Goal: Transaction & Acquisition: Purchase product/service

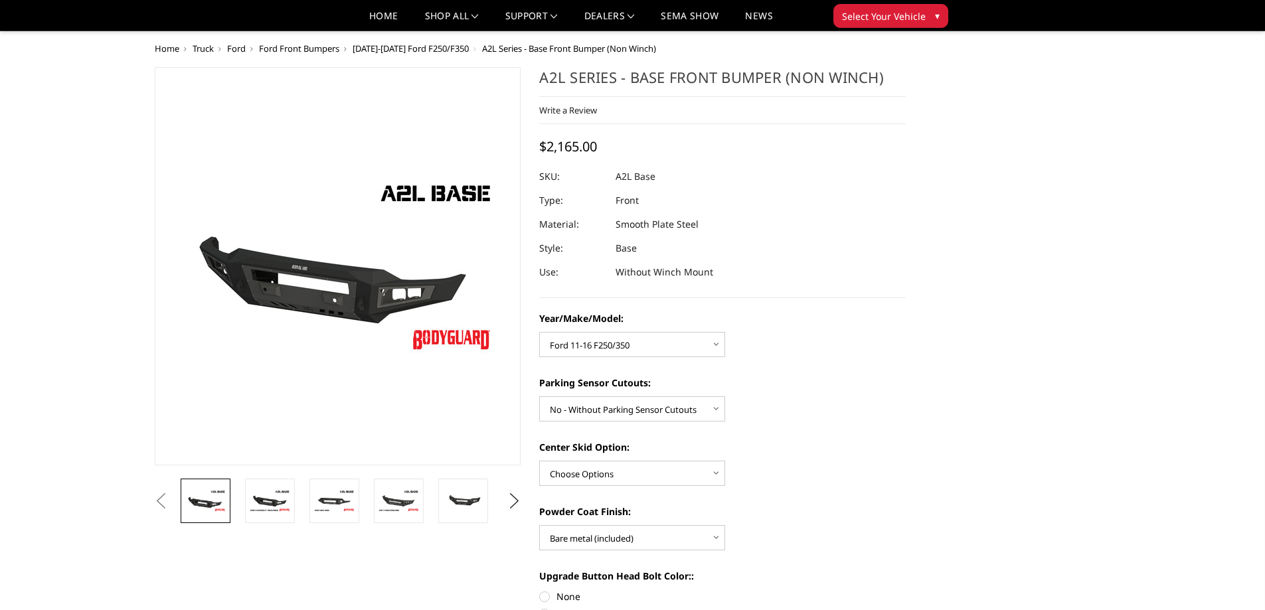
select select "4336"
select select "4329"
select select "4285"
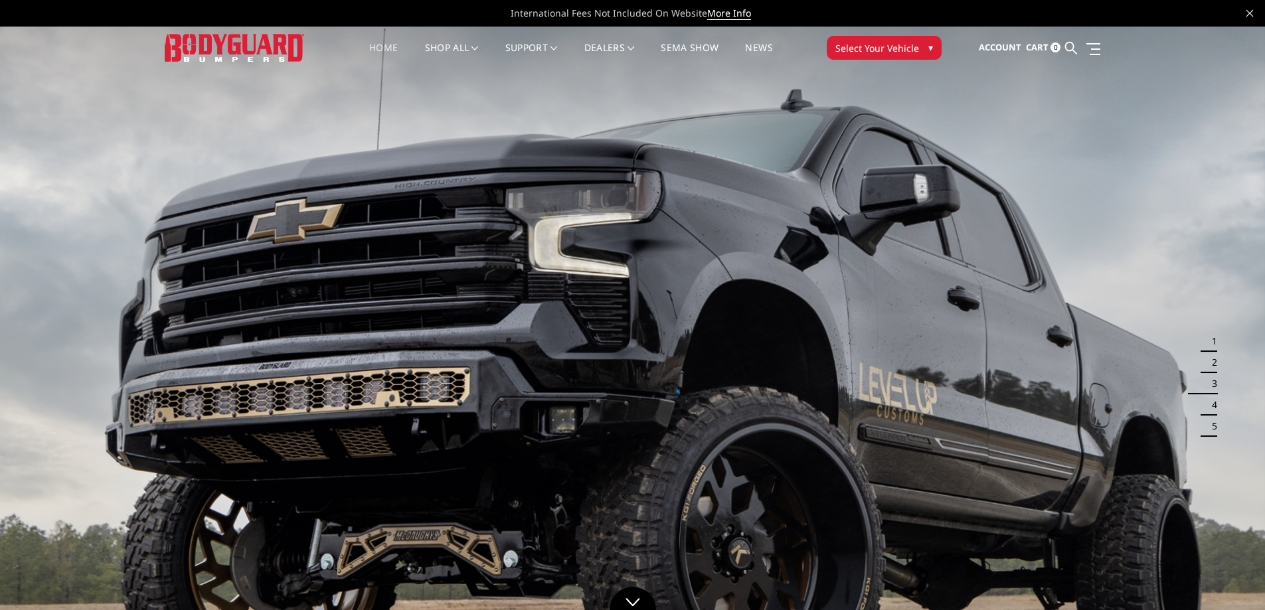
click at [1208, 402] on button "4" at bounding box center [1210, 404] width 13 height 21
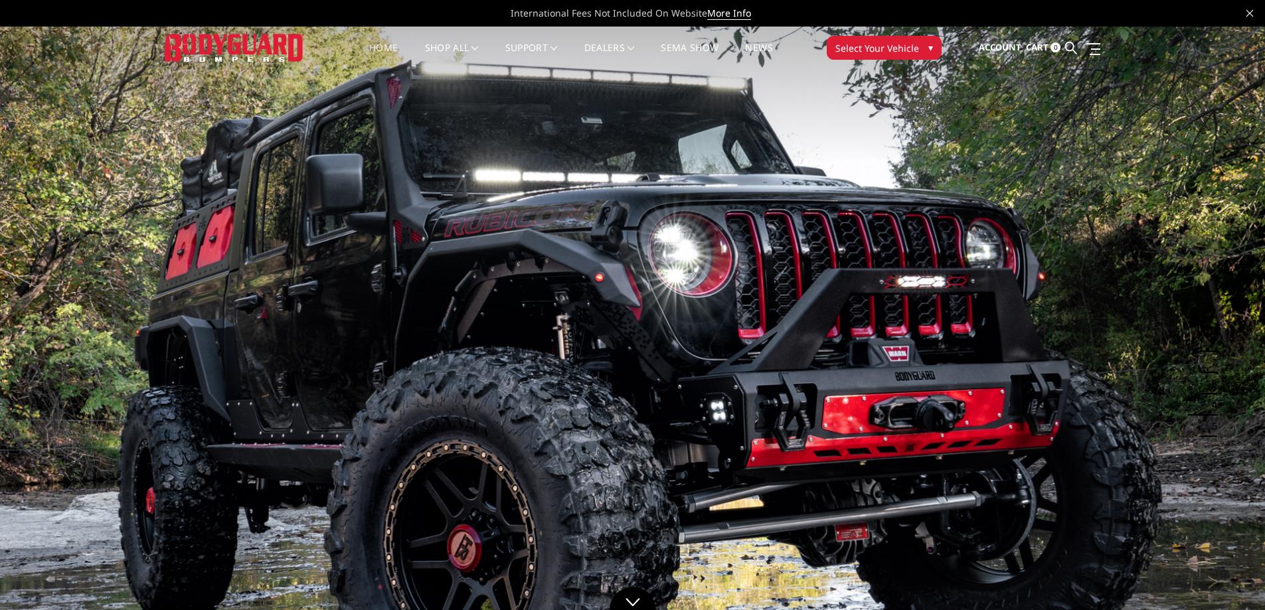
click at [1212, 432] on button "5" at bounding box center [1210, 426] width 13 height 21
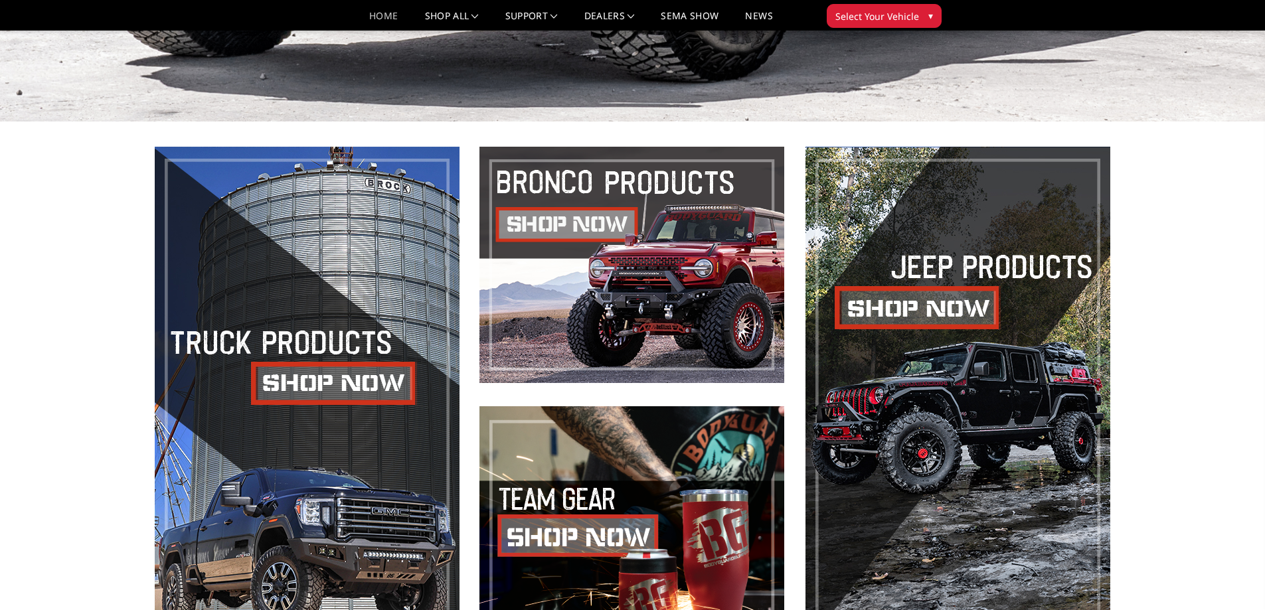
scroll to position [664, 0]
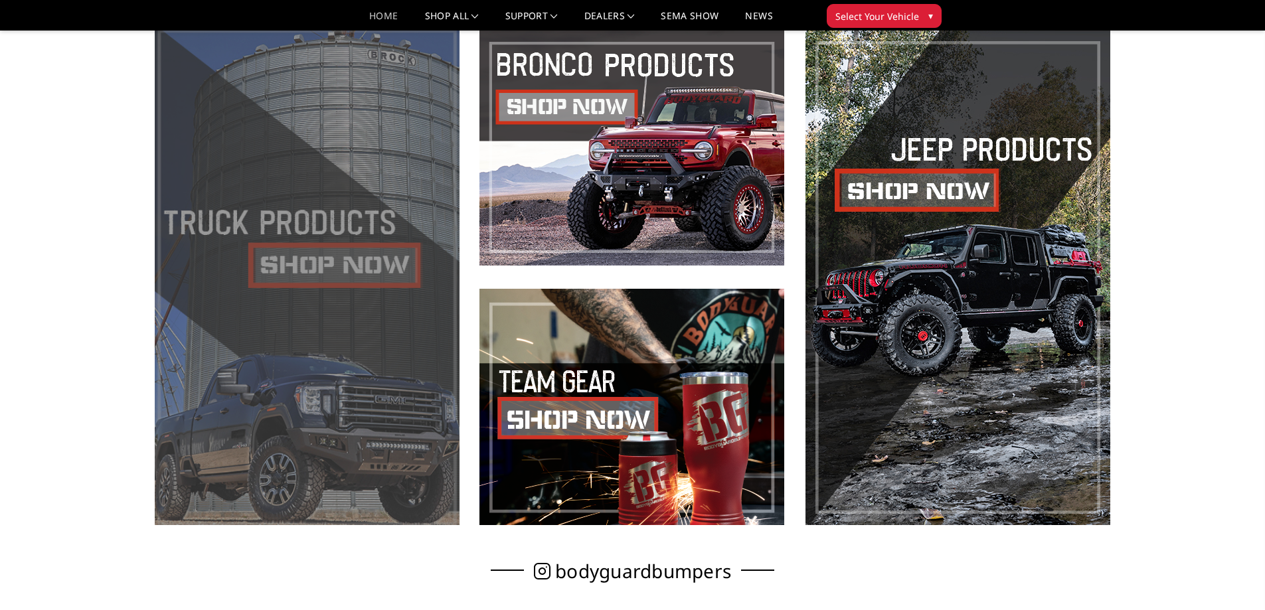
click at [339, 285] on span at bounding box center [307, 277] width 305 height 496
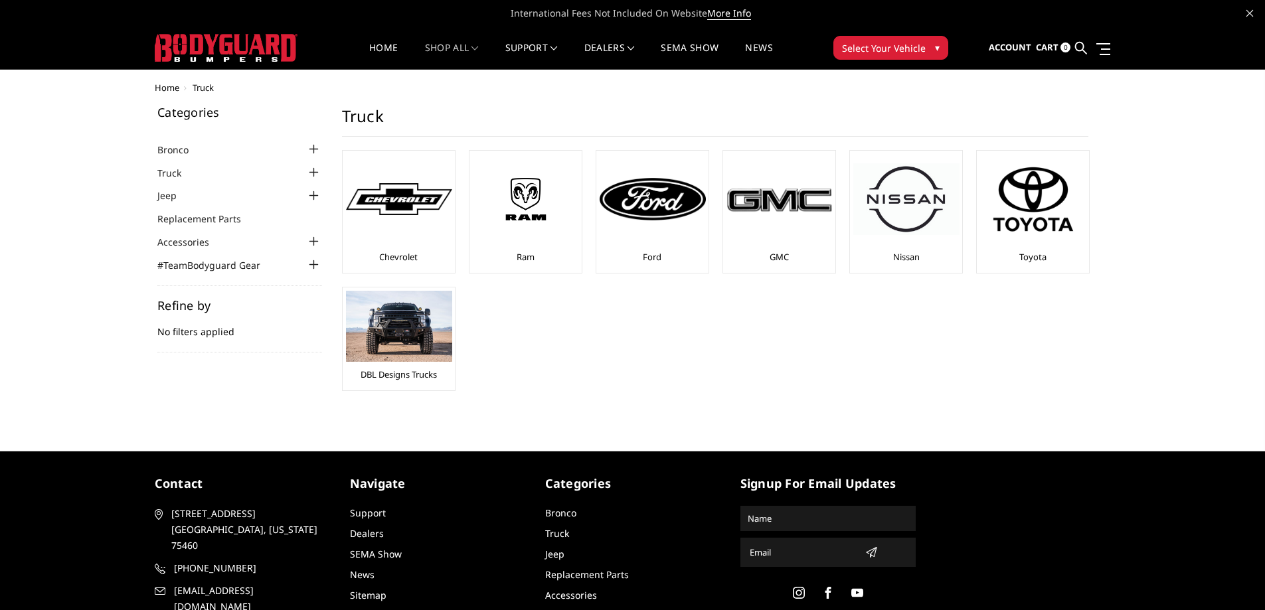
scroll to position [42, 0]
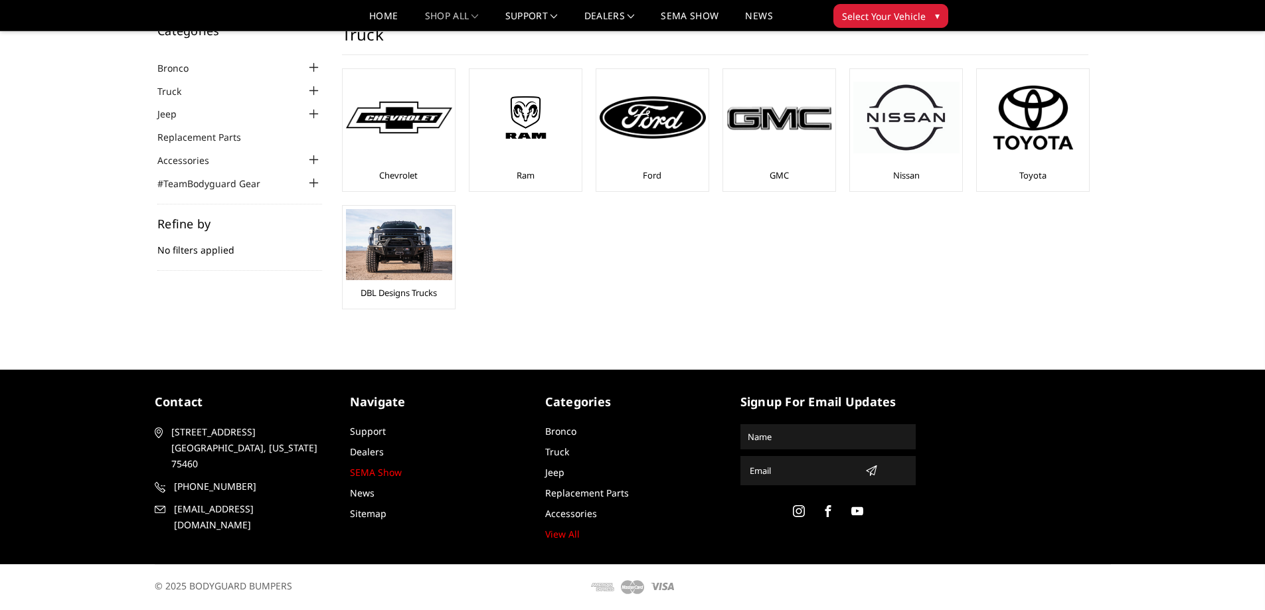
click at [385, 468] on link "SEMA Show" at bounding box center [376, 472] width 52 height 13
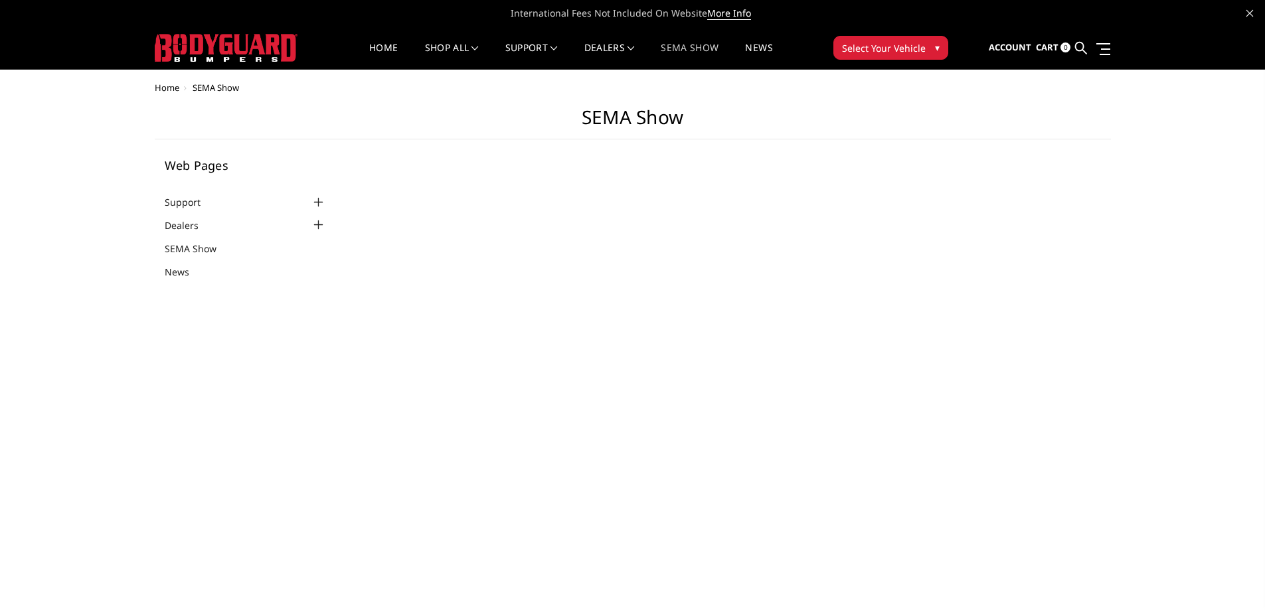
select select "US"
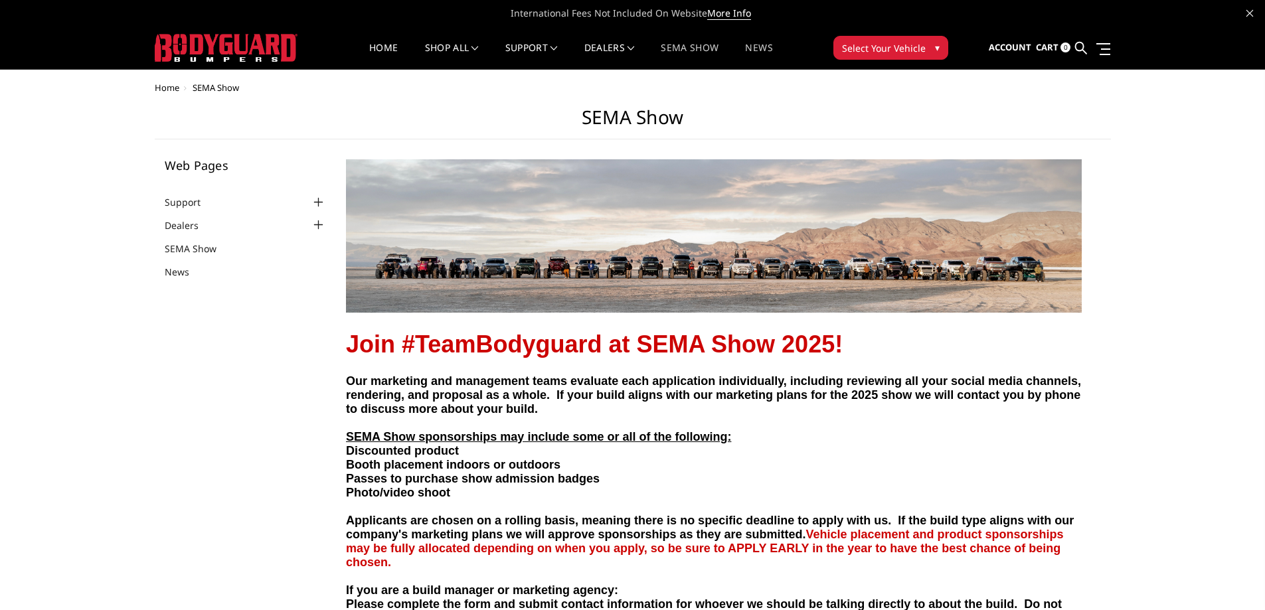
click at [764, 46] on link "News" at bounding box center [758, 56] width 27 height 26
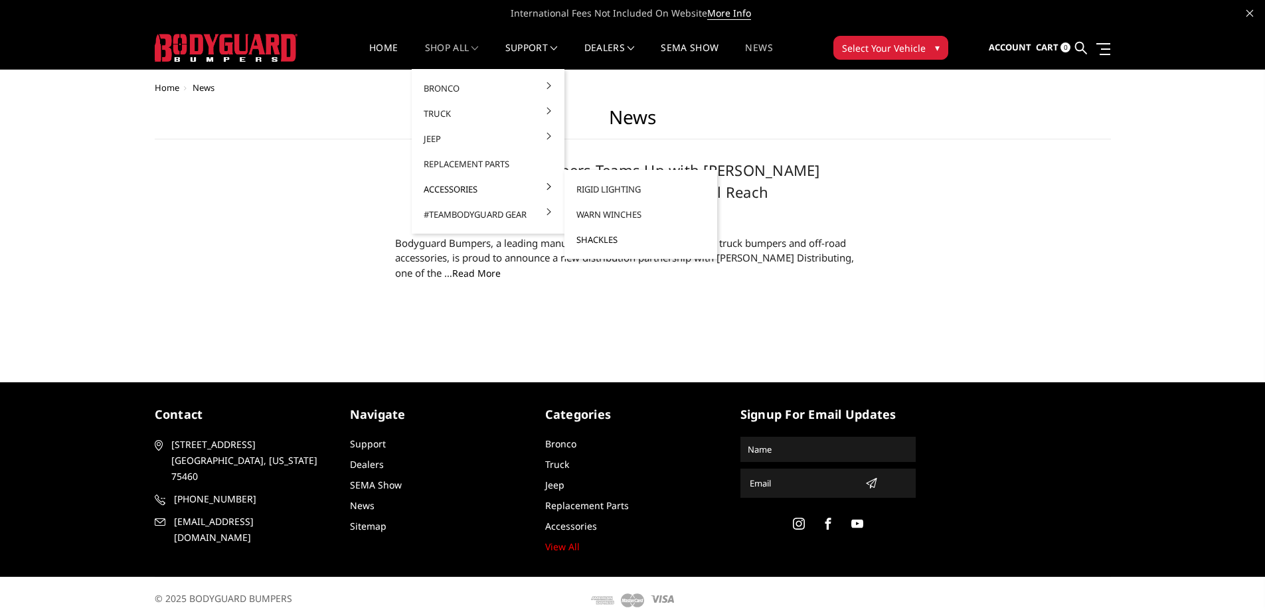
click at [599, 236] on link "Shackles" at bounding box center [641, 239] width 142 height 25
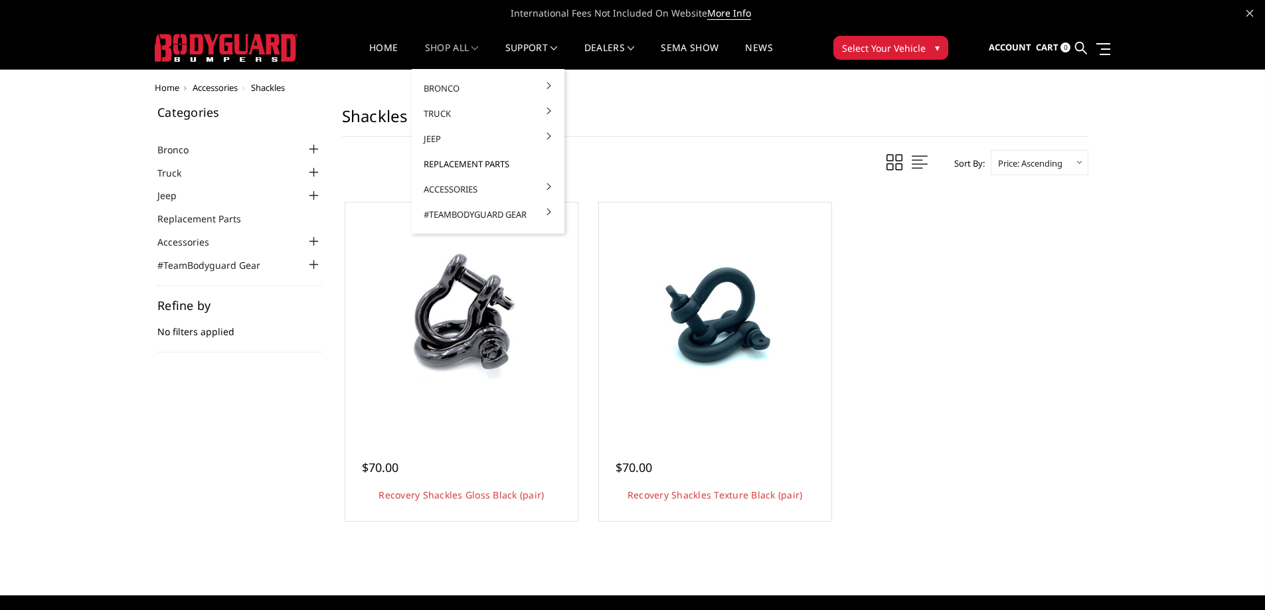
click at [467, 162] on link "Replacement Parts" at bounding box center [488, 163] width 142 height 25
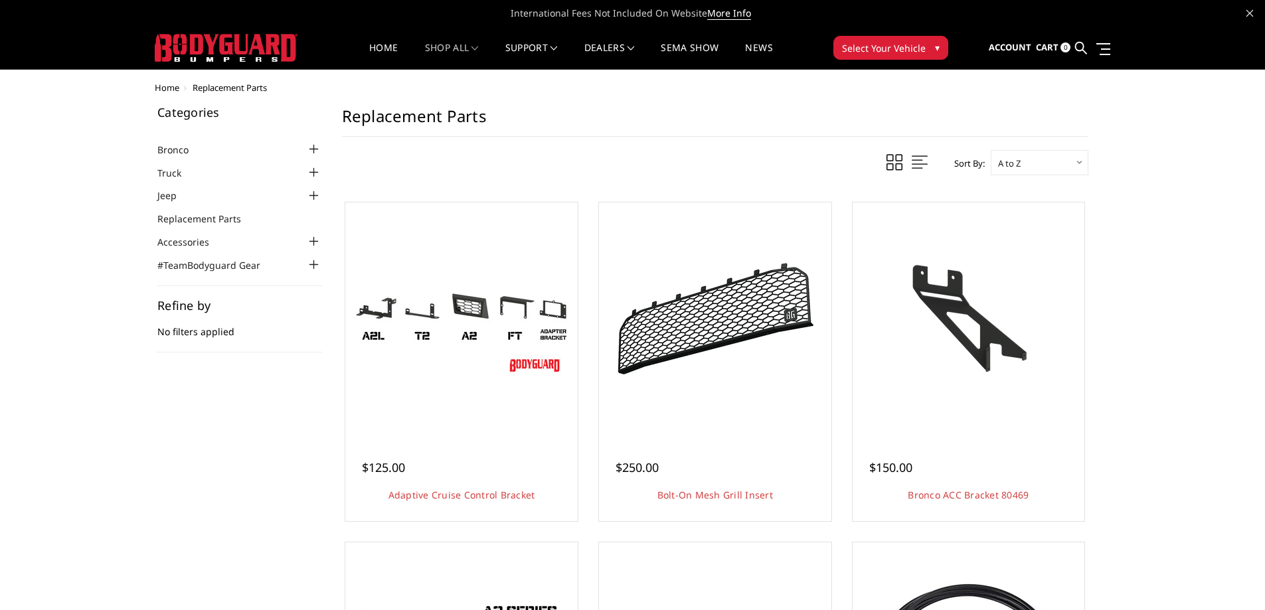
click at [314, 170] on div at bounding box center [314, 173] width 16 height 16
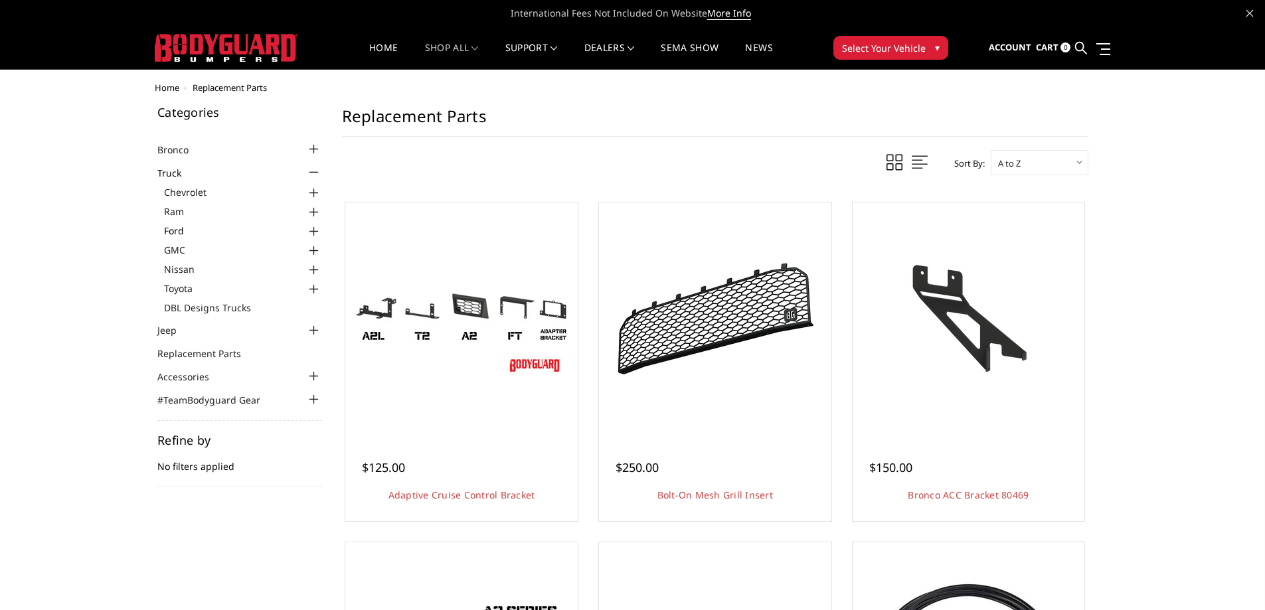
click at [177, 228] on link "Ford" at bounding box center [243, 231] width 158 height 14
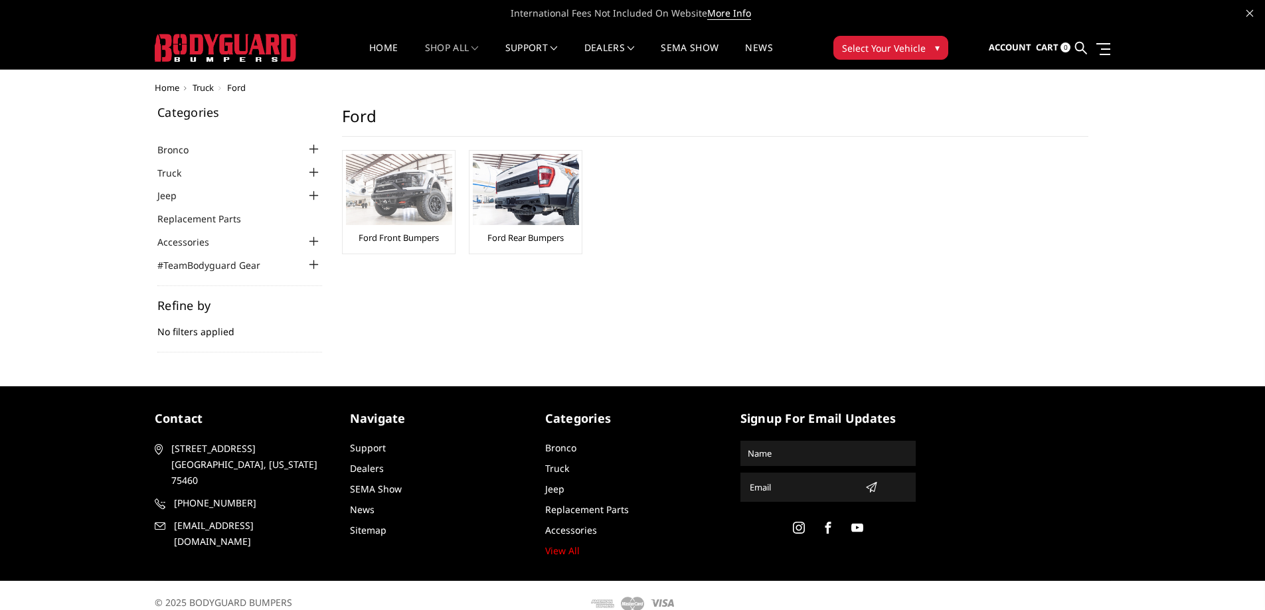
click at [418, 228] on div "Ford Front Bumpers" at bounding box center [399, 202] width 106 height 96
click at [376, 220] on img at bounding box center [399, 189] width 106 height 71
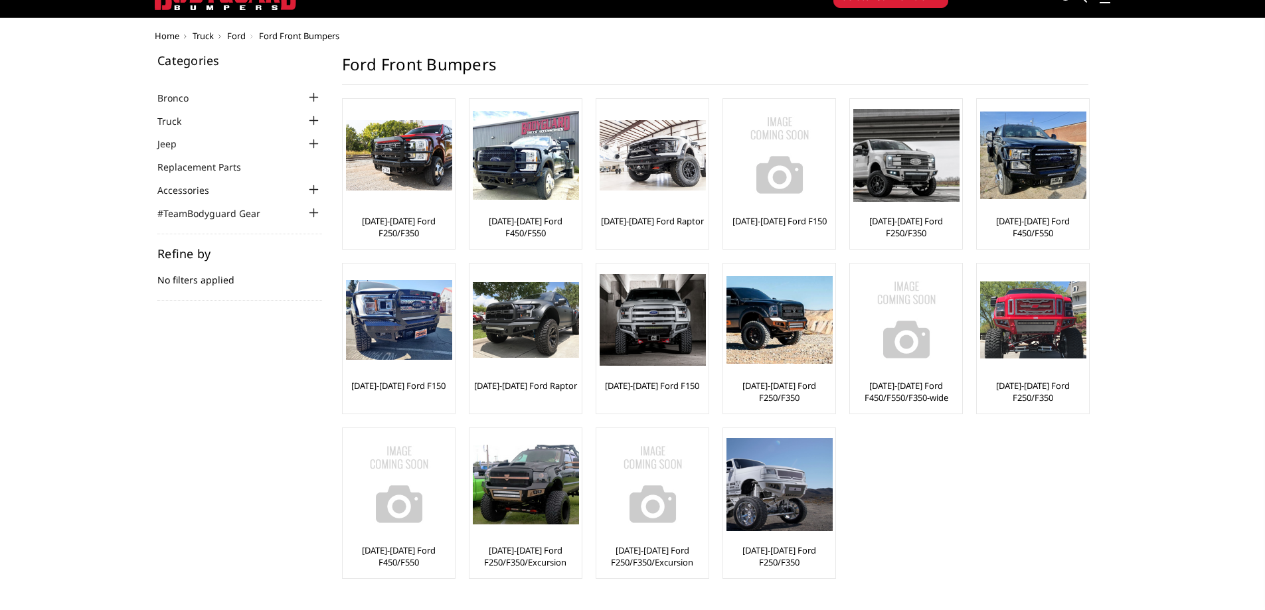
scroll to position [133, 0]
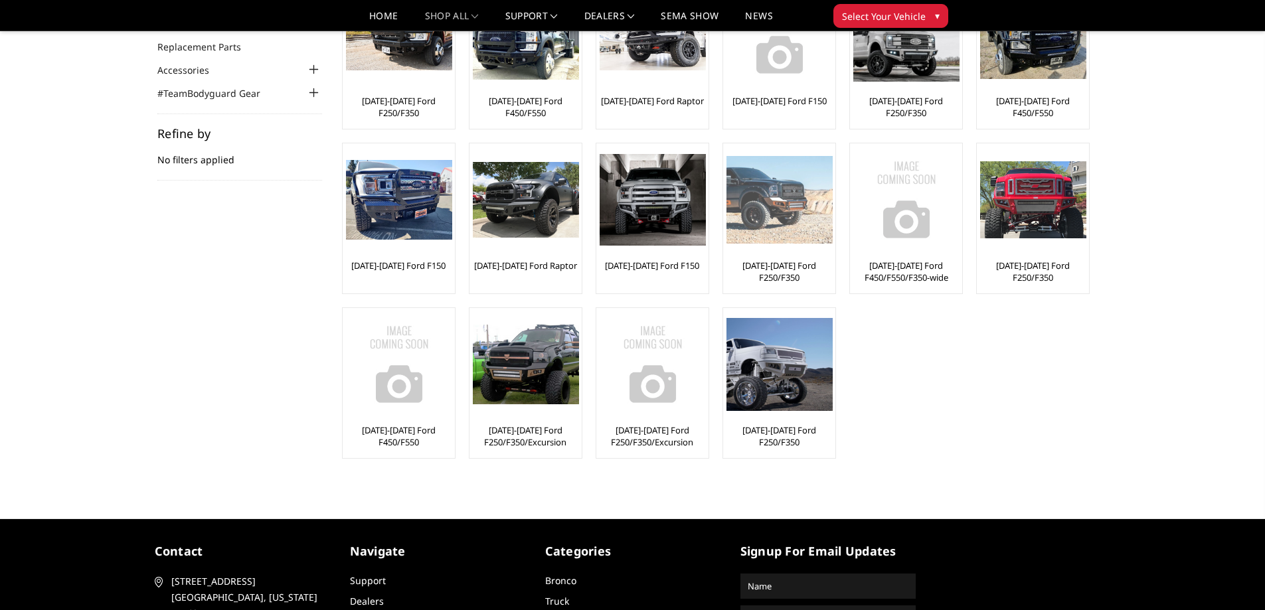
click at [763, 269] on link "[DATE]-[DATE] Ford F250/F350" at bounding box center [779, 272] width 106 height 24
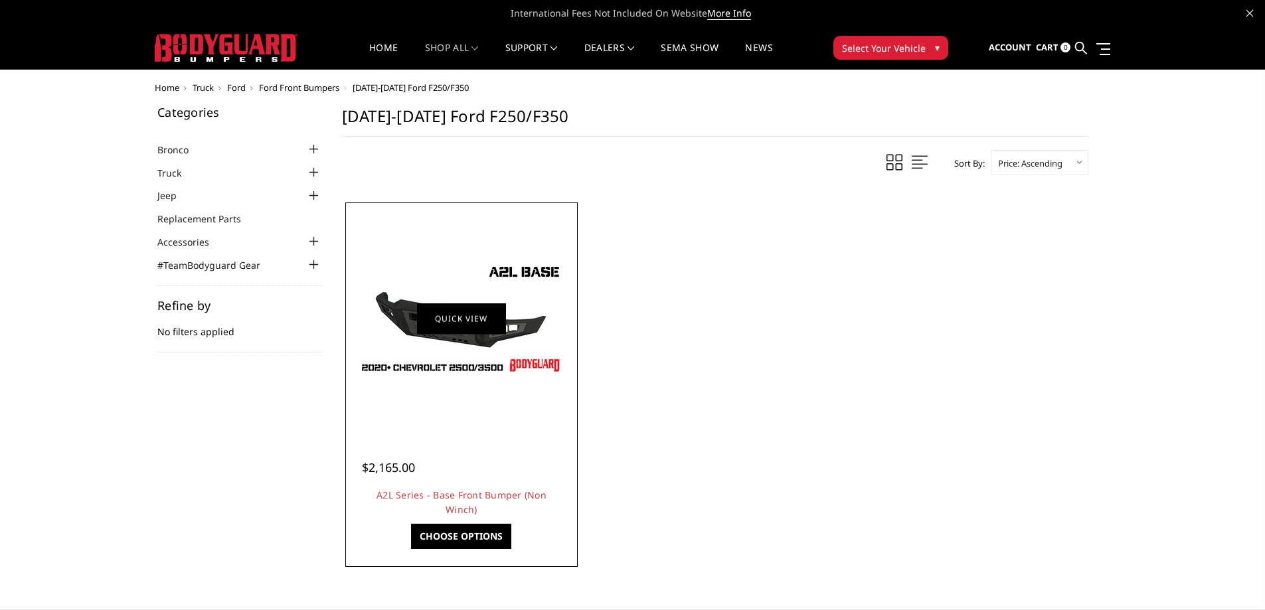
click at [467, 319] on link "Quick view" at bounding box center [461, 318] width 89 height 31
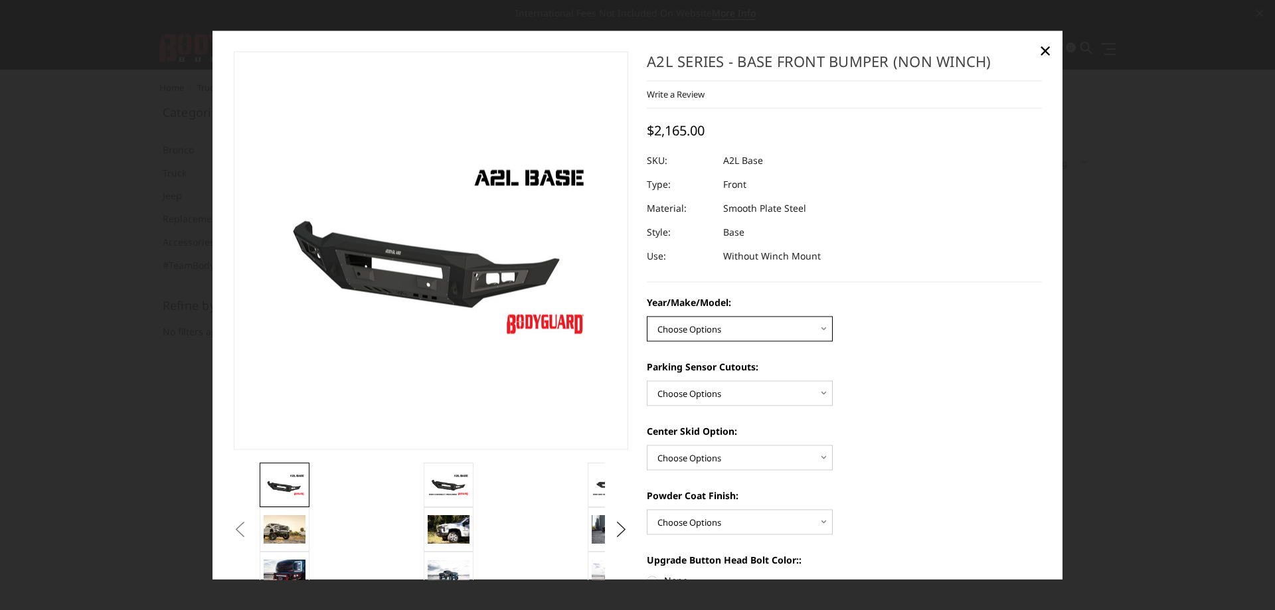
click at [769, 334] on select "Choose Options Chevrolet 15-19 2500/3500 Chevrolet 19-21 1500 Chevrolet 15-20 C…" at bounding box center [740, 328] width 186 height 25
select select "4336"
click at [647, 316] on select "Choose Options Chevrolet 15-19 2500/3500 Chevrolet 19-21 1500 Chevrolet 15-20 C…" at bounding box center [740, 328] width 186 height 25
click at [816, 399] on select "Choose Options Yes - With Parking Sensor Cutouts No - Without Parking Sensor Cu…" at bounding box center [740, 392] width 186 height 25
select select "4329"
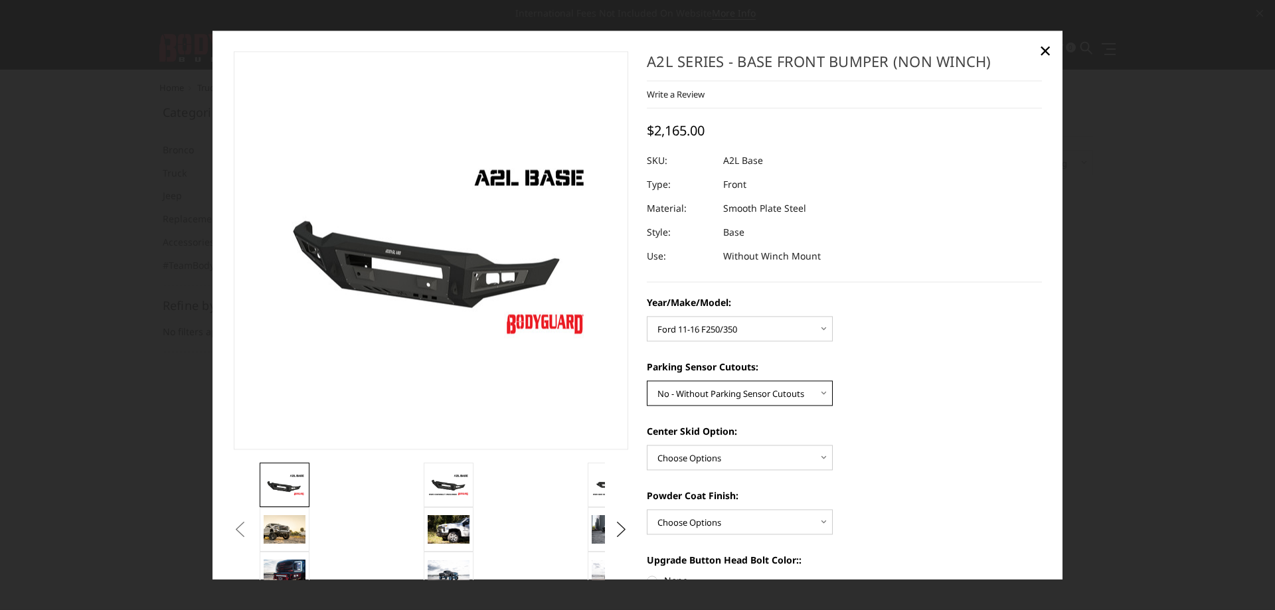
click at [647, 380] on select "Choose Options Yes - With Parking Sensor Cutouts No - Without Parking Sensor Cu…" at bounding box center [740, 392] width 186 height 25
click at [805, 449] on select "Choose Options Single Light Bar Cutout" at bounding box center [740, 457] width 186 height 25
select select "4304"
click at [647, 445] on select "Choose Options Single Light Bar Cutout" at bounding box center [740, 457] width 186 height 25
click at [803, 518] on select "Choose Options Bare metal (included) Texture Black Powder Coat" at bounding box center [740, 521] width 186 height 25
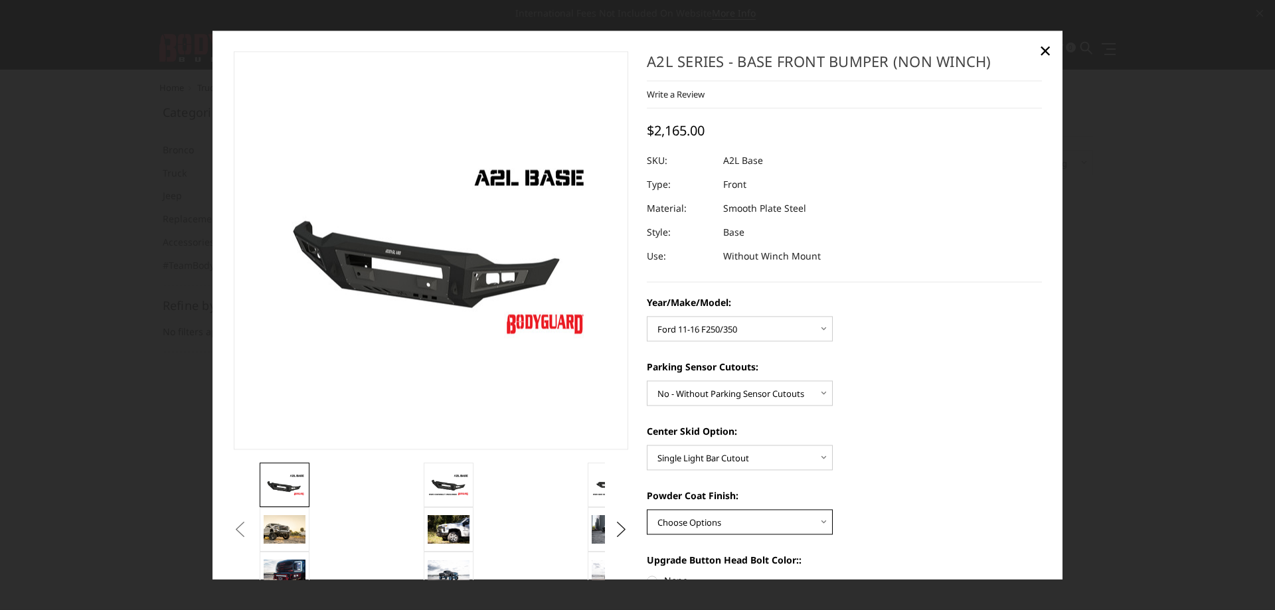
select select "4286"
click at [647, 509] on select "Choose Options Bare metal (included) Texture Black Powder Coat" at bounding box center [740, 521] width 186 height 25
click at [1039, 54] on span "×" at bounding box center [1045, 51] width 12 height 29
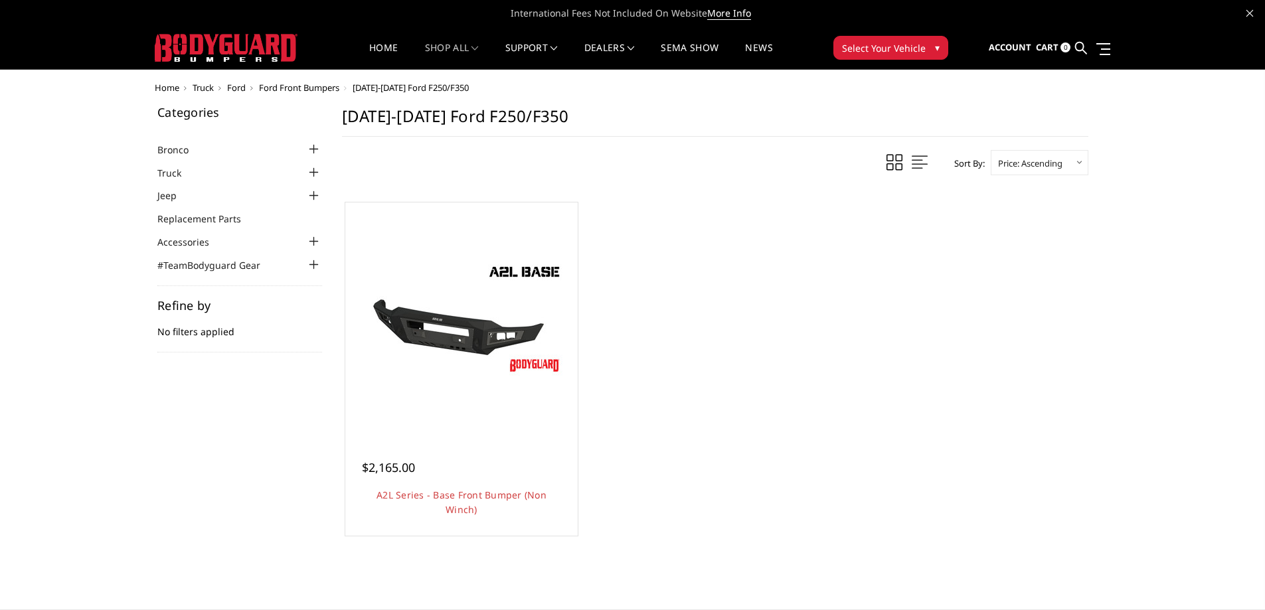
click at [234, 84] on span "Ford" at bounding box center [236, 88] width 19 height 12
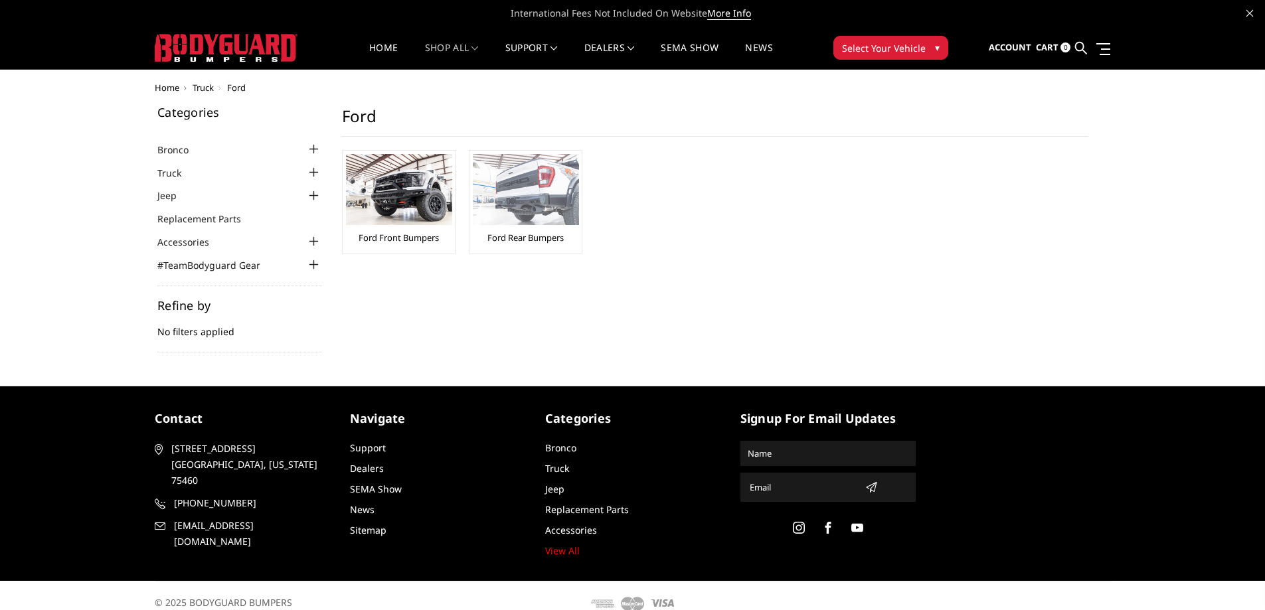
click at [542, 232] on link "Ford Rear Bumpers" at bounding box center [525, 238] width 76 height 12
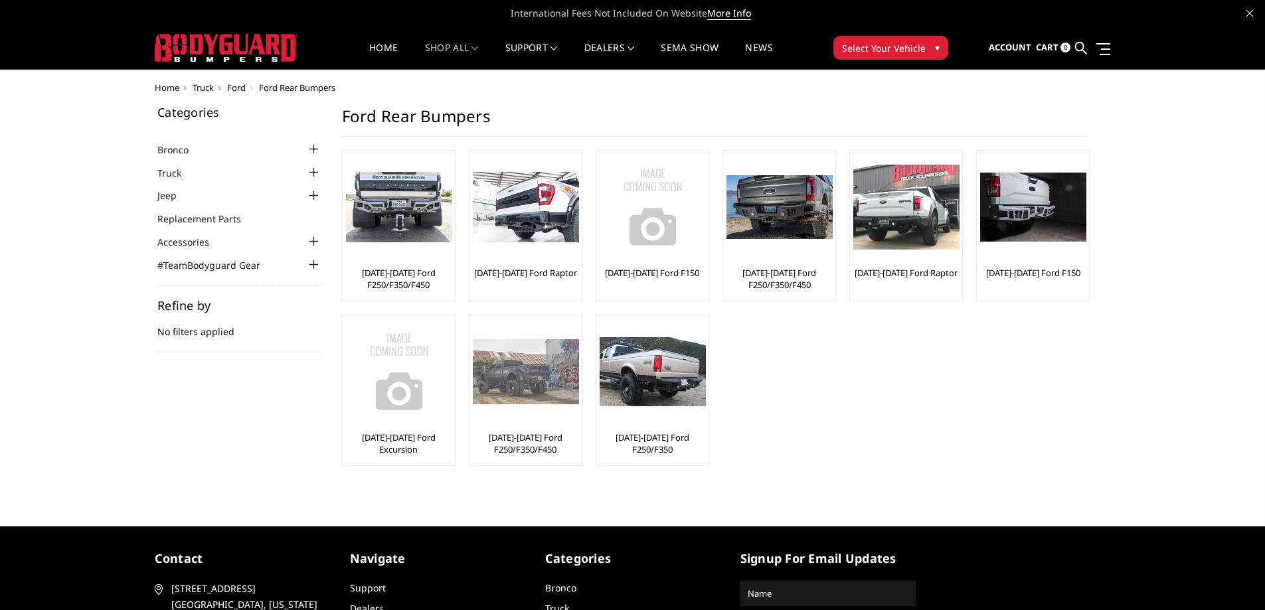
click at [534, 442] on link "[DATE]-[DATE] Ford F250/F350/F450" at bounding box center [526, 444] width 106 height 24
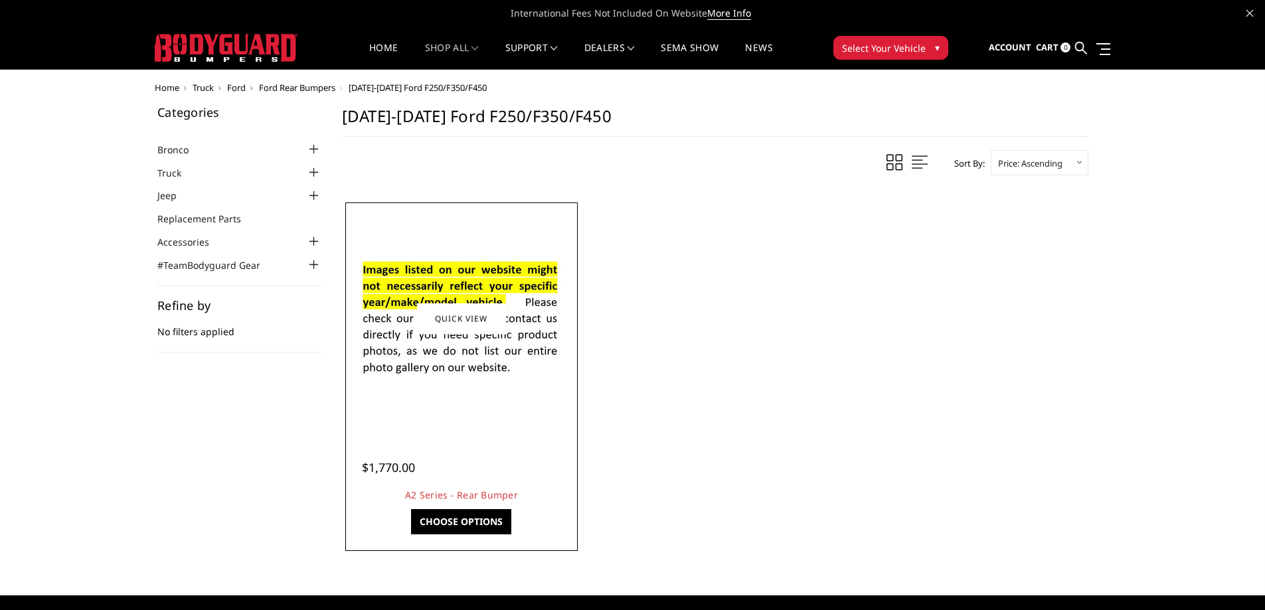
click at [432, 420] on div at bounding box center [462, 319] width 226 height 226
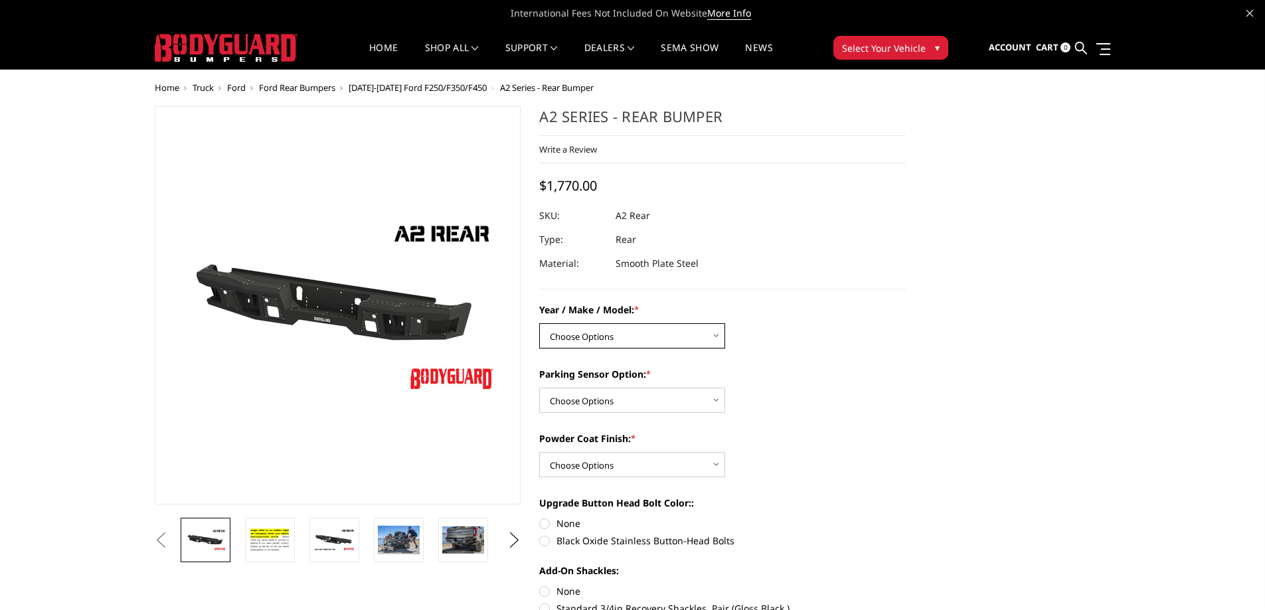
click at [718, 337] on select "Choose Options Chevrolet/GMC 20-24 2500 / 3500 Chevrolet/GMC 15-19 2500 / 3500 …" at bounding box center [632, 335] width 186 height 25
select select "1466"
click at [539, 323] on select "Choose Options Chevrolet/GMC 20-24 2500 / 3500 Chevrolet/GMC 15-19 2500 / 3500 …" at bounding box center [632, 335] width 186 height 25
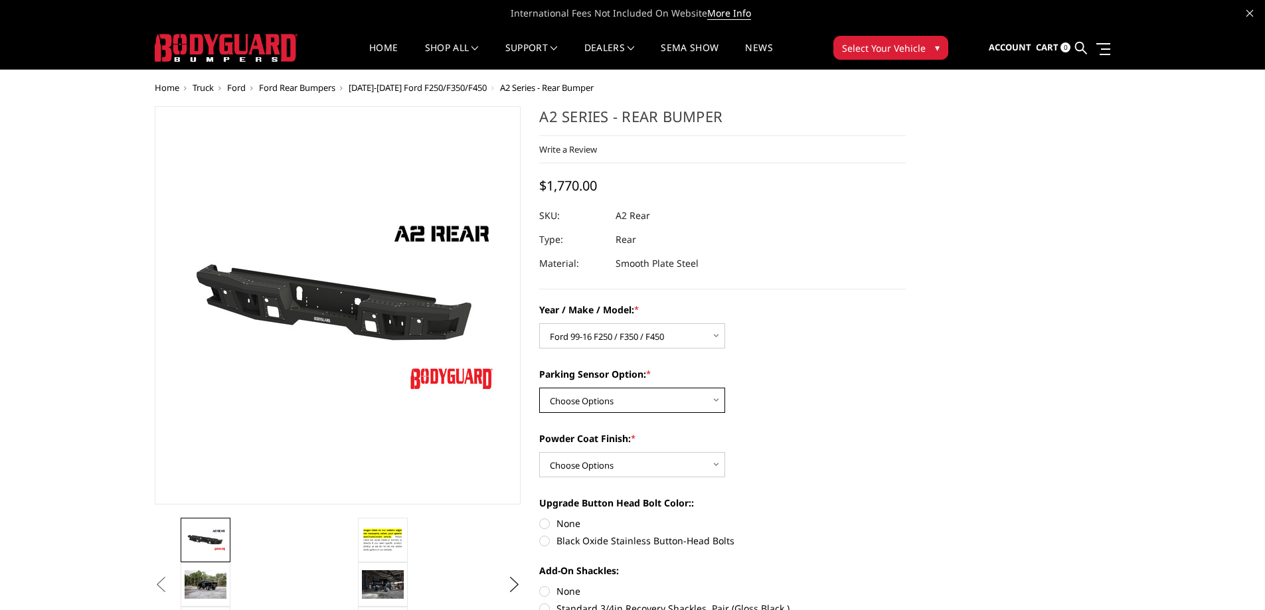
click at [717, 400] on select "Choose Options Yes - With sensor cutouts No - Without sensor cutouts" at bounding box center [632, 400] width 186 height 25
select select "564"
click at [539, 388] on select "Choose Options Yes - With sensor cutouts No - Without sensor cutouts" at bounding box center [632, 400] width 186 height 25
click at [721, 463] on select "Choose Options Bare metal (included) Texture black powder coat" at bounding box center [632, 464] width 186 height 25
select select "549"
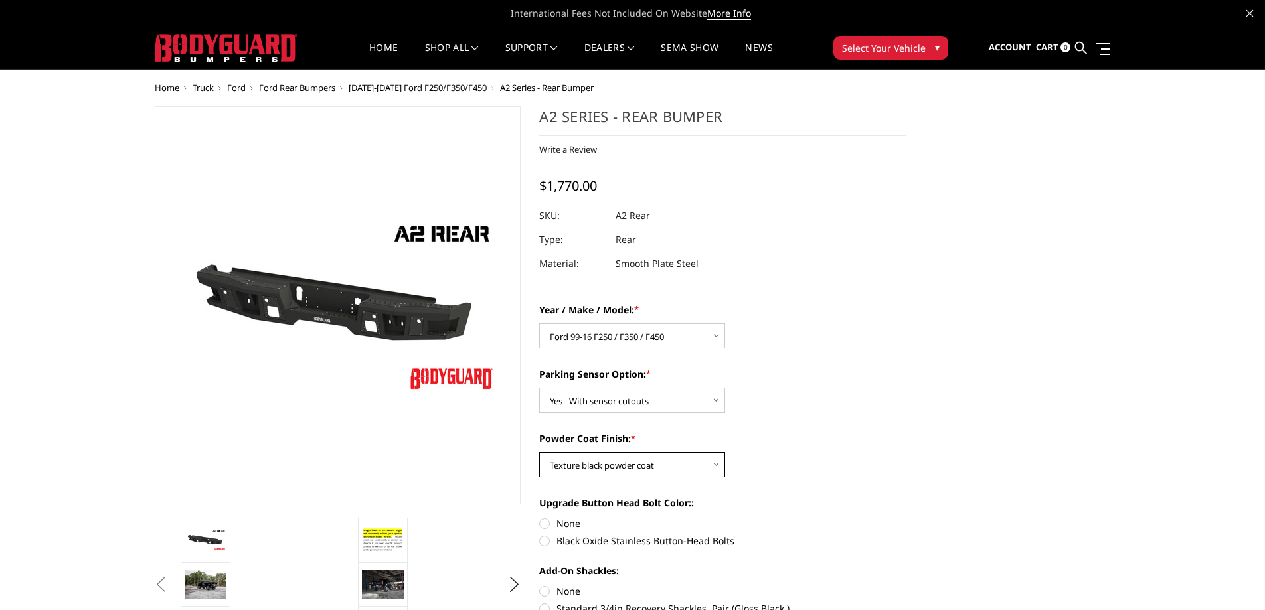
click at [539, 452] on select "Choose Options Bare metal (included) Texture black powder coat" at bounding box center [632, 464] width 186 height 25
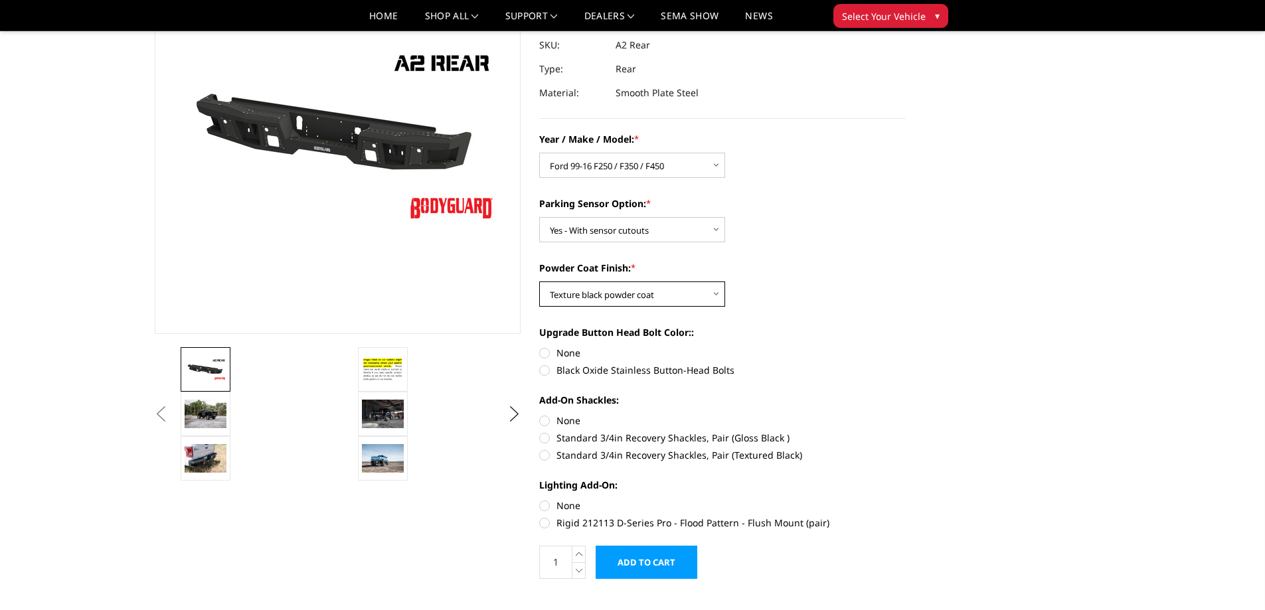
scroll to position [133, 0]
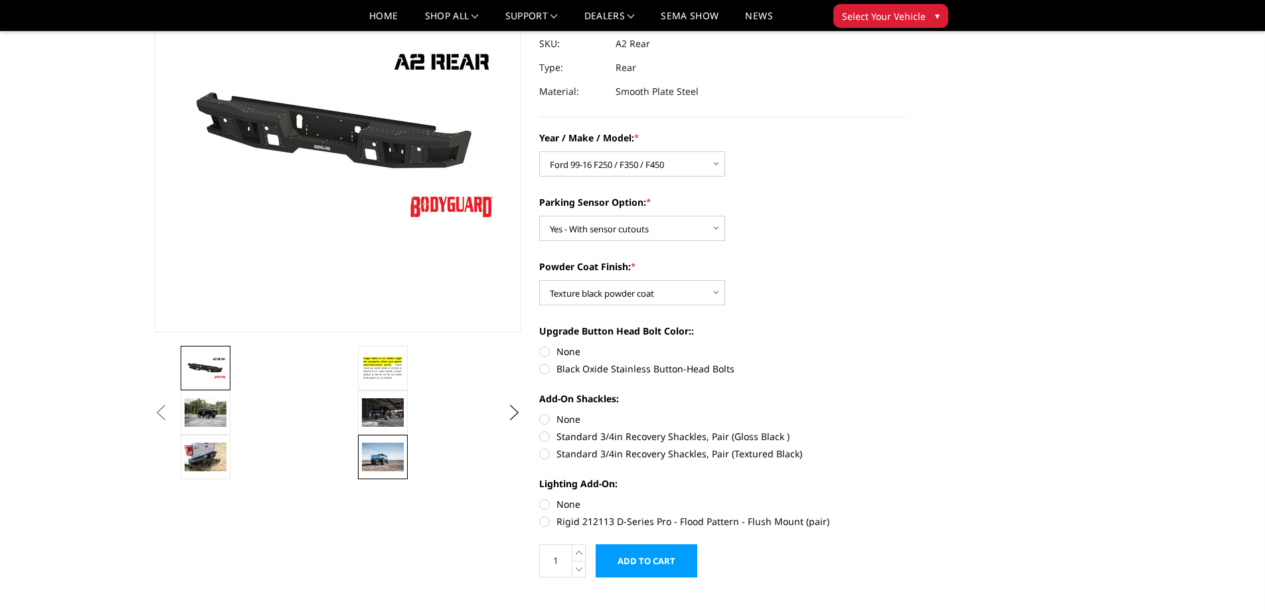
click at [386, 457] on img at bounding box center [383, 457] width 42 height 28
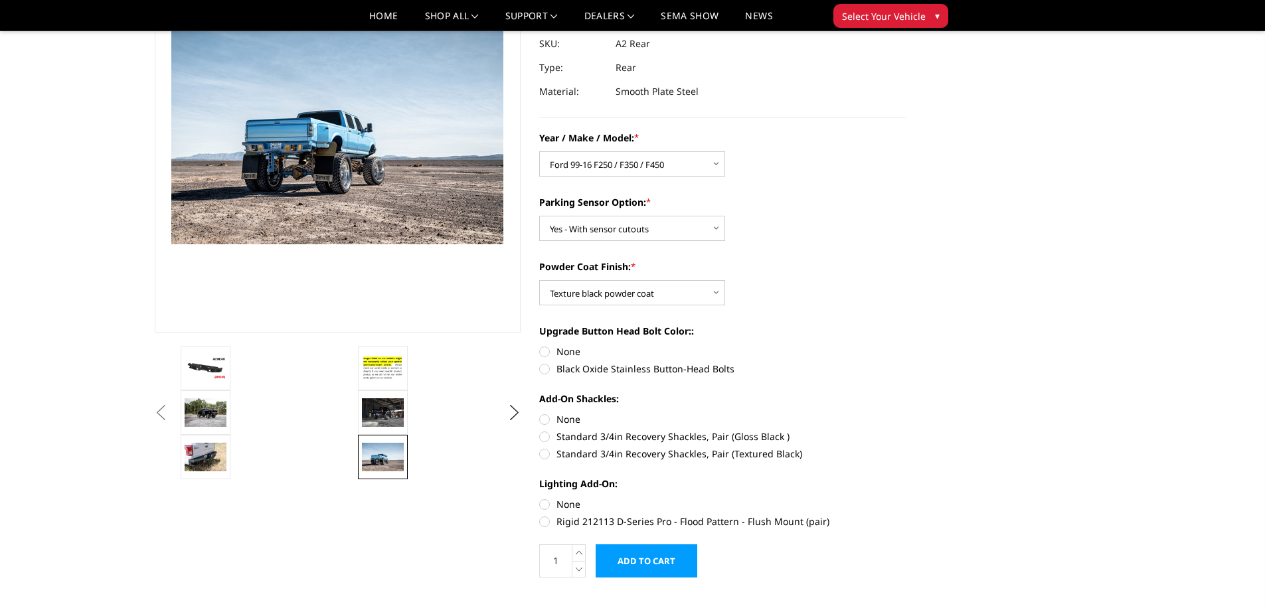
scroll to position [115, 0]
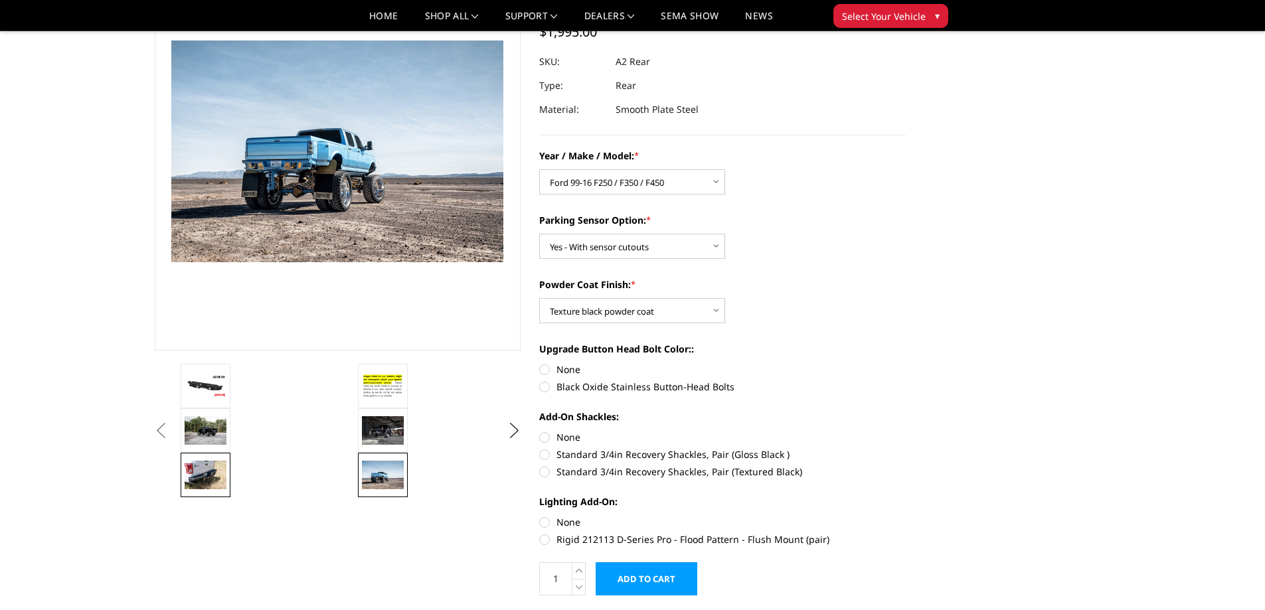
click at [207, 479] on img at bounding box center [206, 475] width 42 height 28
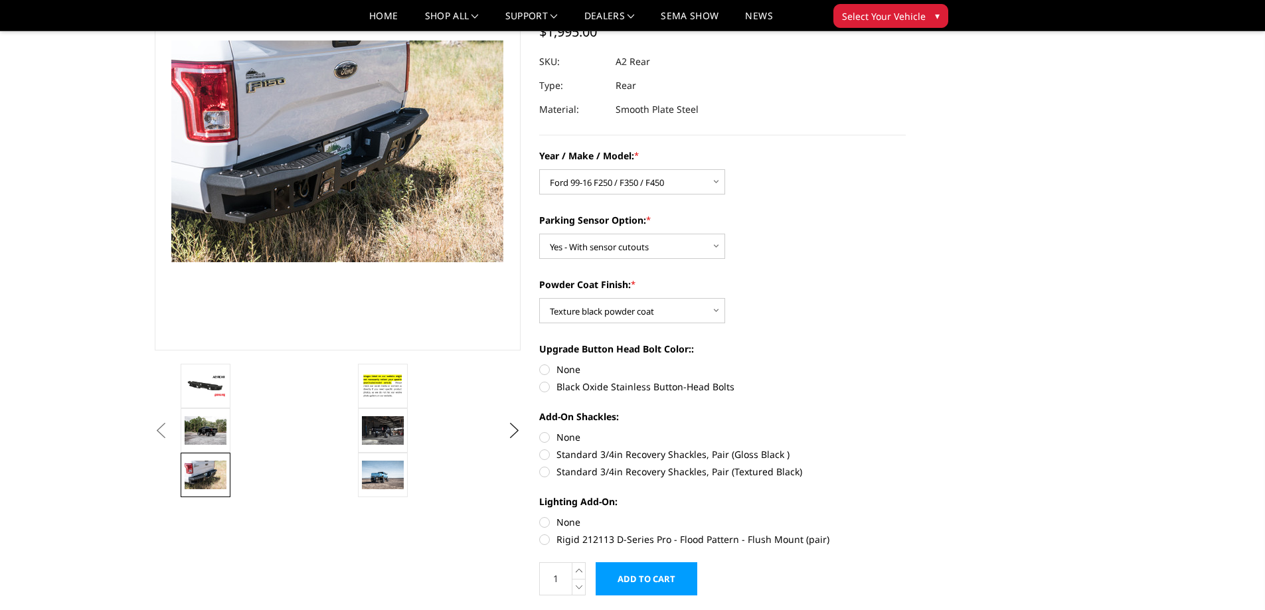
click at [171, 432] on button "Previous" at bounding box center [161, 431] width 20 height 20
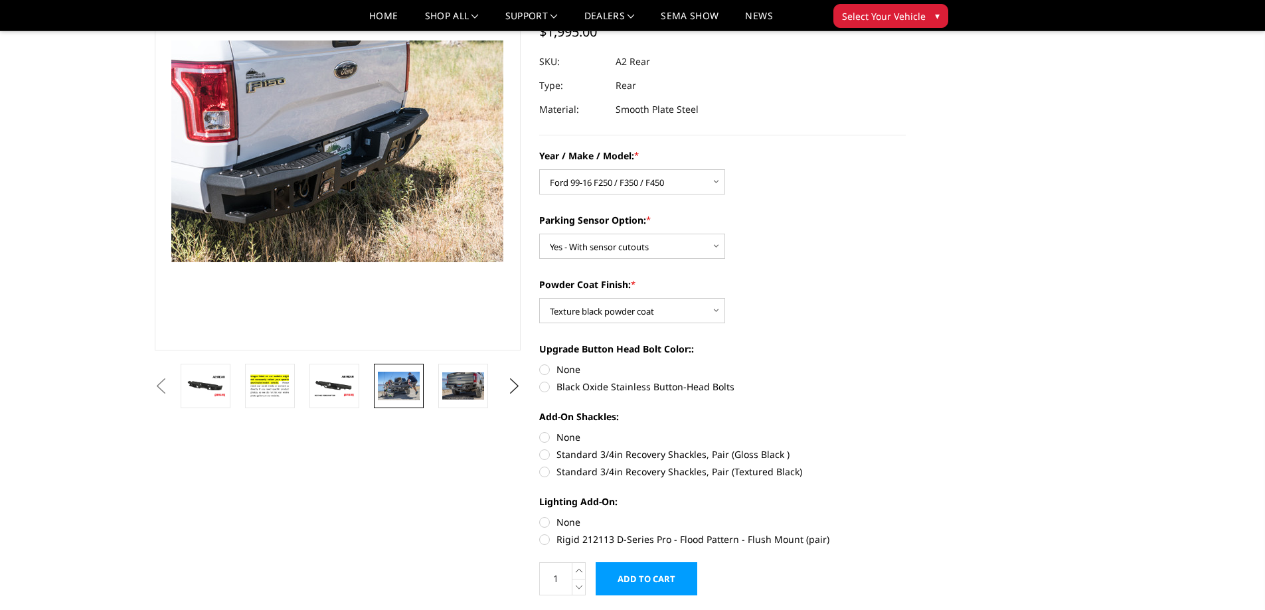
click at [396, 388] on img at bounding box center [399, 386] width 42 height 28
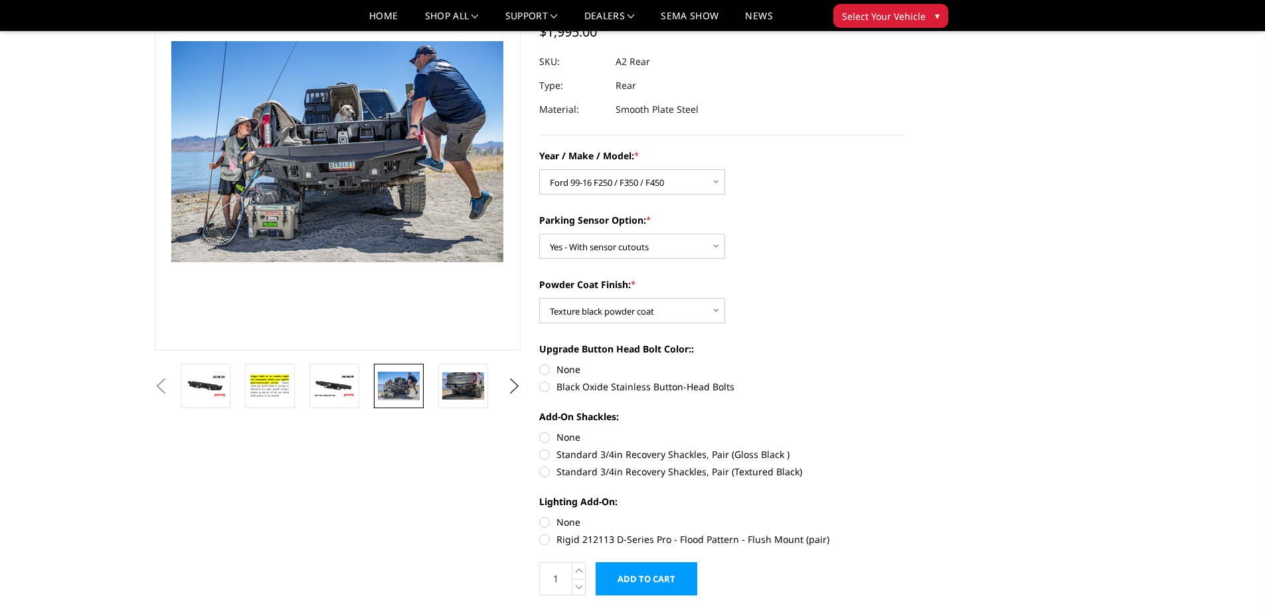
scroll to position [116, 0]
click at [346, 394] on img at bounding box center [334, 385] width 42 height 23
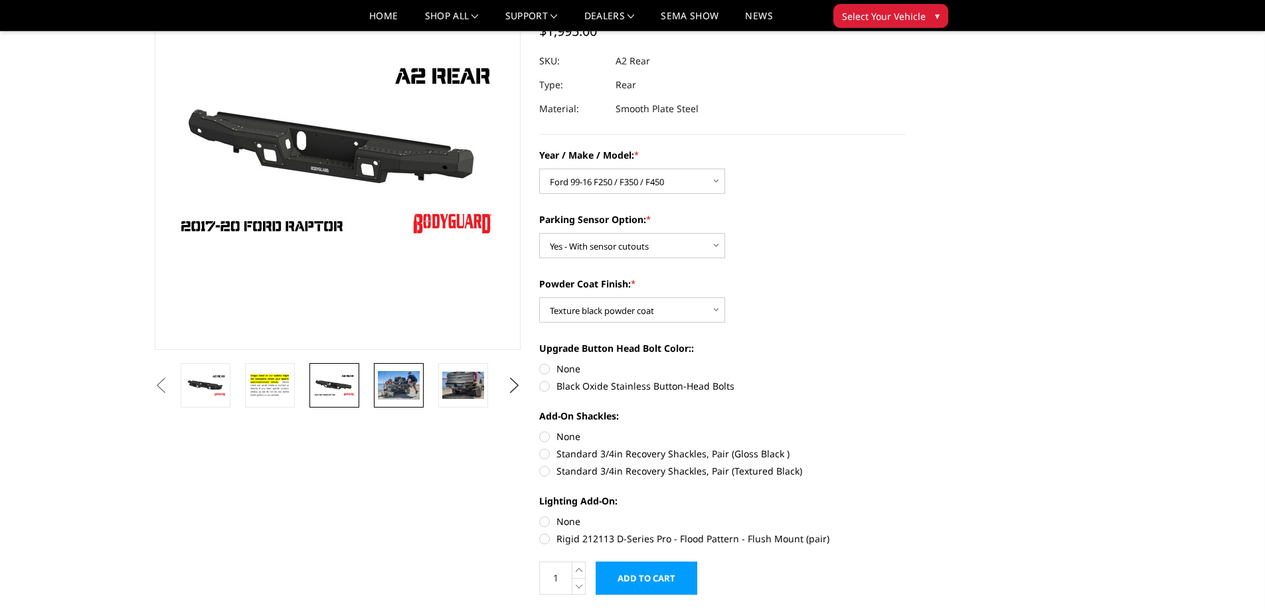
click at [392, 386] on img at bounding box center [399, 385] width 42 height 28
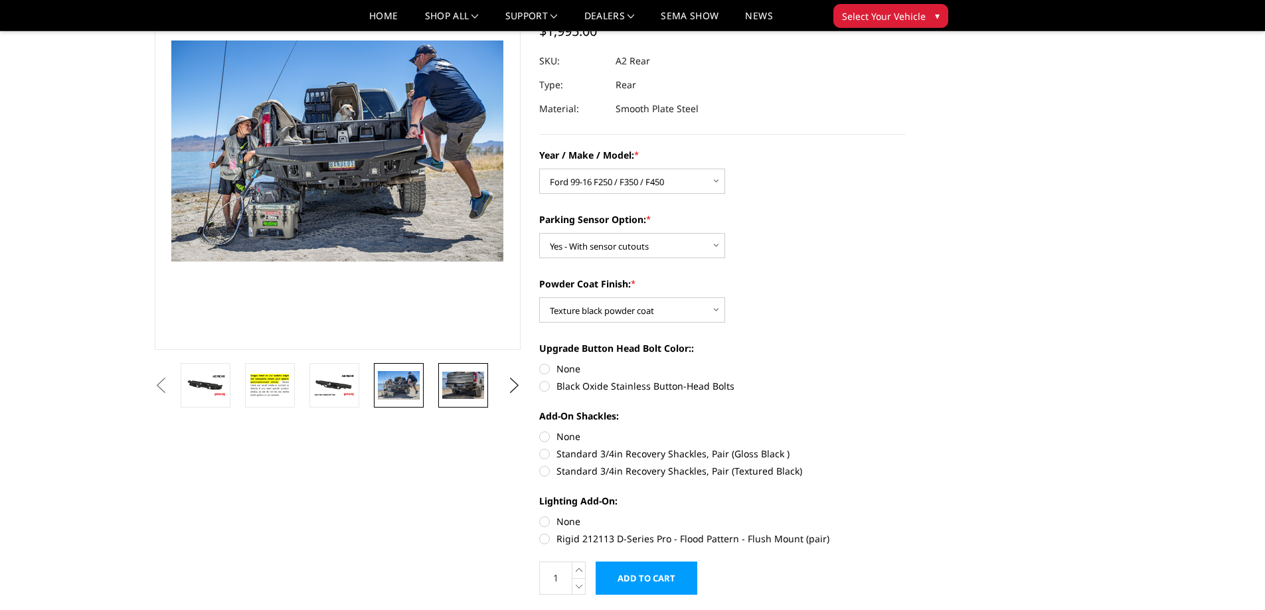
click at [461, 389] on img at bounding box center [463, 385] width 42 height 27
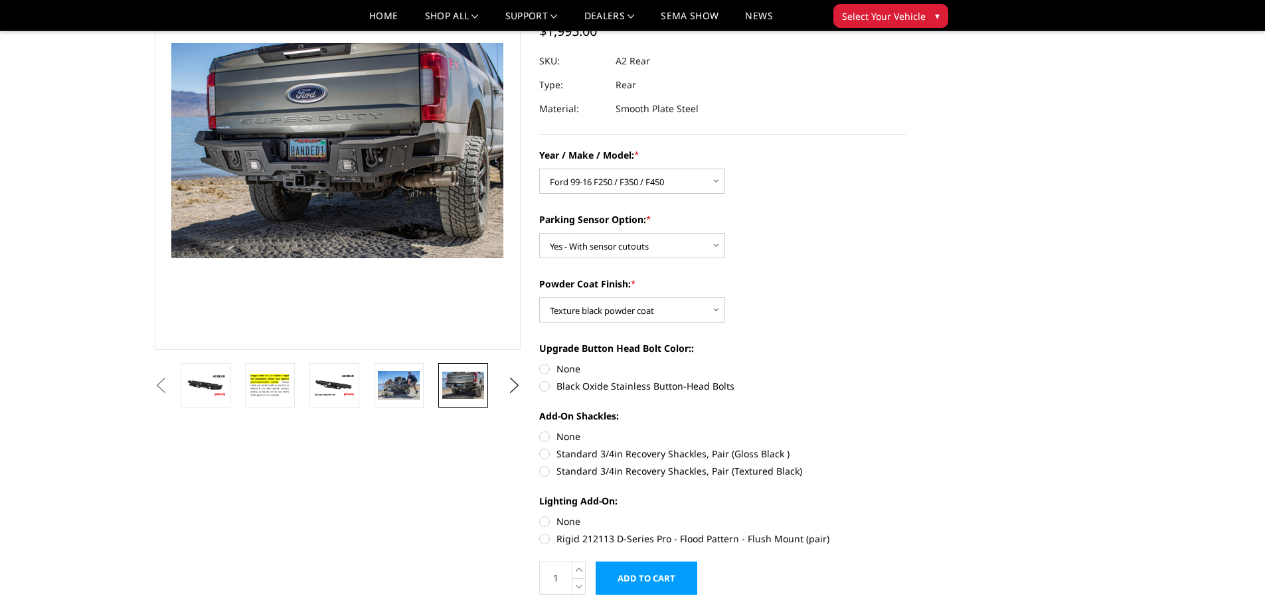
scroll to position [118, 0]
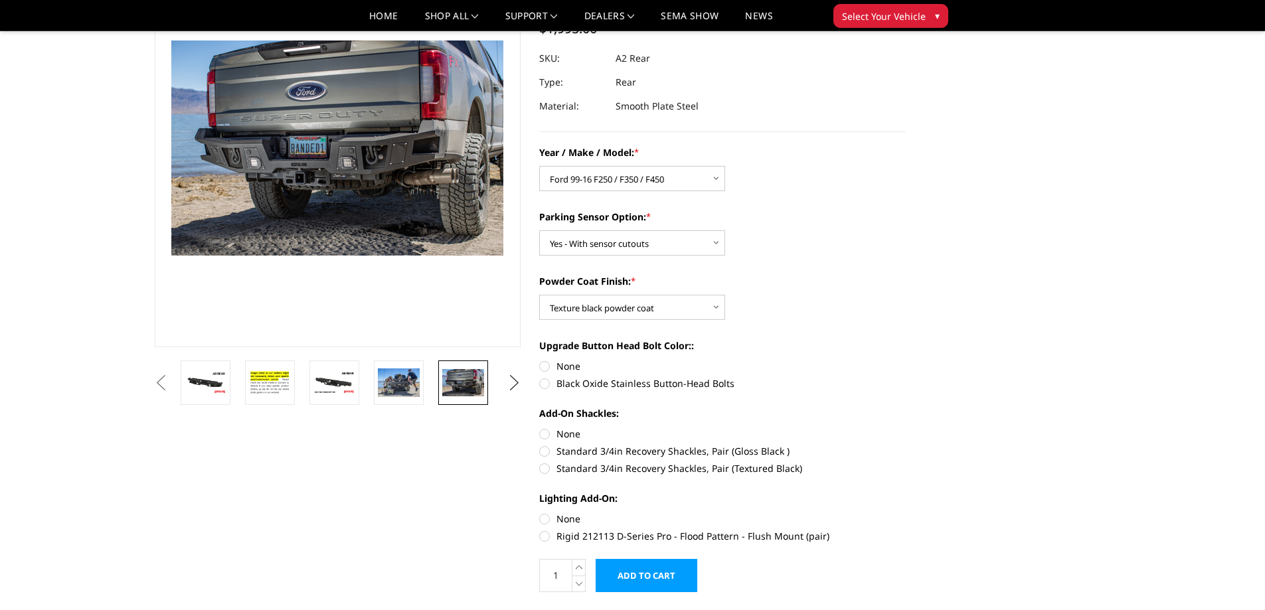
click at [514, 386] on button "Next" at bounding box center [514, 383] width 20 height 20
click at [512, 386] on button "Next" at bounding box center [514, 383] width 20 height 20
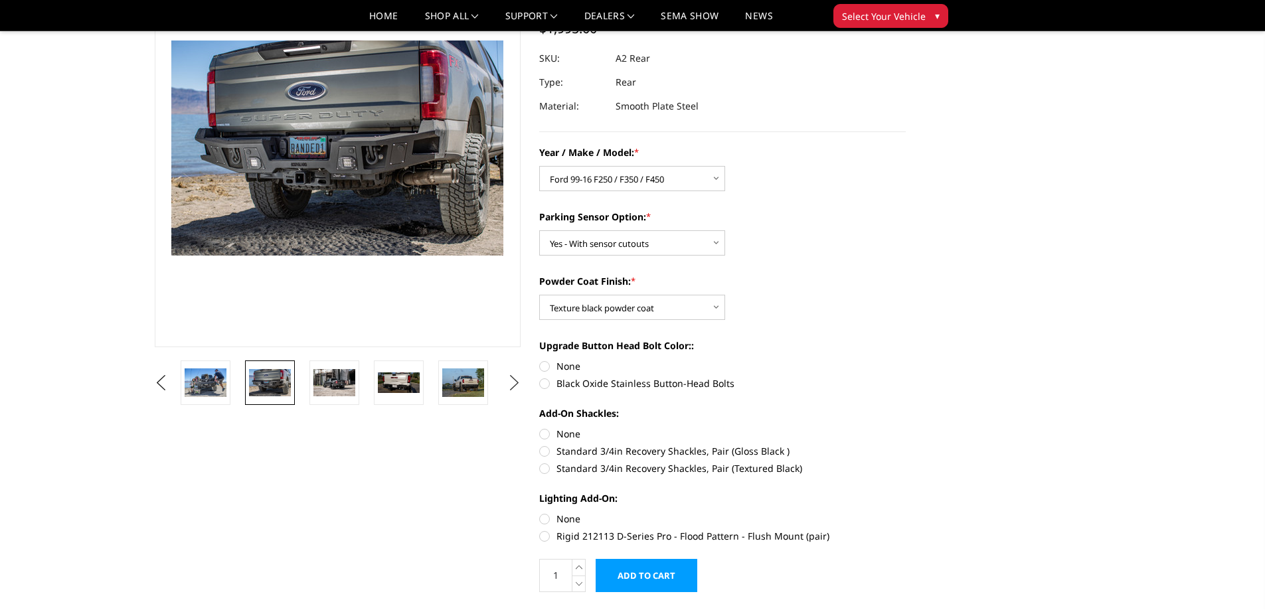
click at [512, 386] on button "Next" at bounding box center [514, 383] width 20 height 20
